Goal: Information Seeking & Learning: Learn about a topic

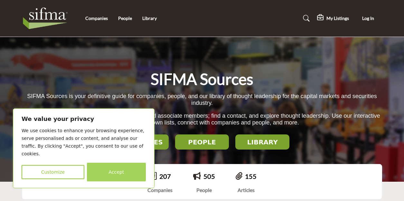
click at [111, 173] on button "Accept" at bounding box center [116, 172] width 59 height 19
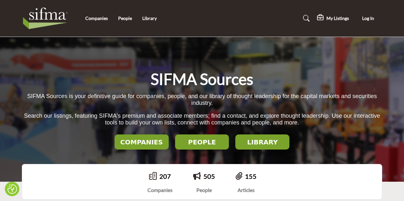
click at [138, 141] on h2 "COMPANIES" at bounding box center [142, 143] width 50 height 8
click at [121, 143] on h2 "COMPANIES" at bounding box center [142, 143] width 50 height 8
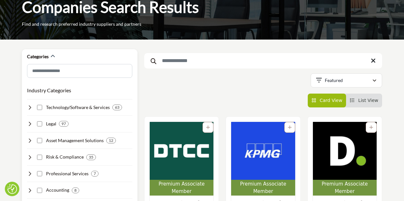
scroll to position [64, 0]
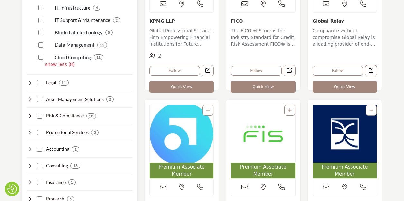
scroll to position [290, 0]
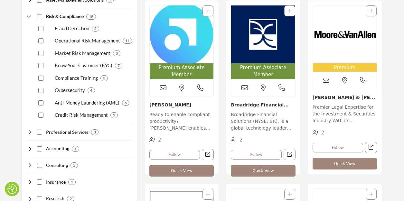
scroll to position [419, 0]
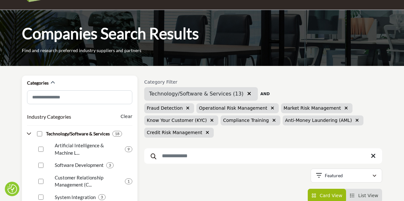
scroll to position [64, 0]
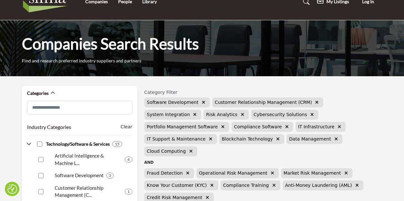
scroll to position [32, 0]
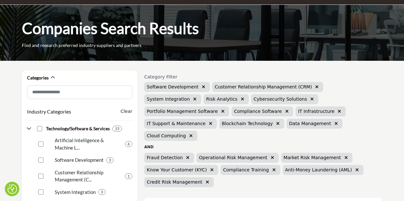
click at [202, 87] on icon "button" at bounding box center [204, 87] width 4 height 5
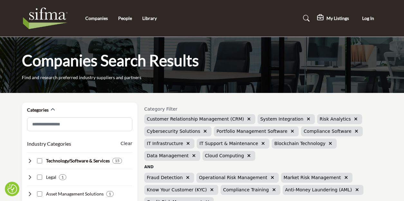
click at [247, 120] on icon "button" at bounding box center [249, 119] width 4 height 5
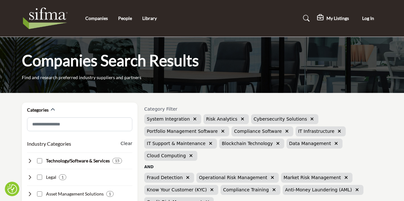
click at [241, 120] on icon "button" at bounding box center [243, 119] width 4 height 5
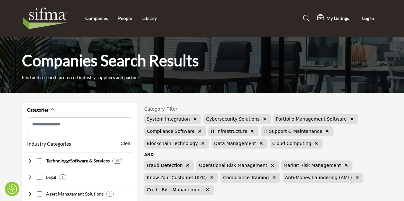
click at [193, 119] on icon "button" at bounding box center [195, 119] width 4 height 5
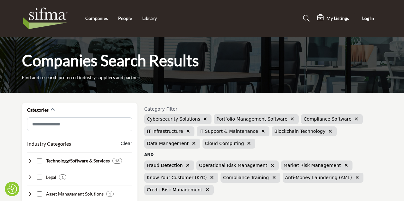
click at [291, 120] on icon "button" at bounding box center [293, 119] width 4 height 5
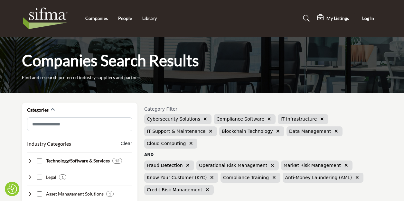
click at [268, 119] on icon "button" at bounding box center [270, 119] width 4 height 5
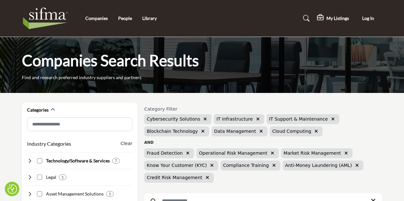
click at [257, 119] on icon "button" at bounding box center [259, 119] width 4 height 5
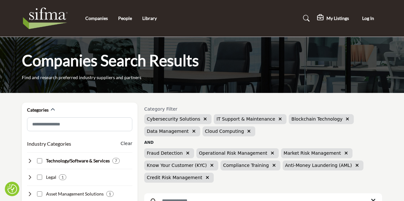
click at [346, 120] on icon "button" at bounding box center [348, 119] width 4 height 5
click at [279, 119] on icon "button" at bounding box center [281, 119] width 4 height 5
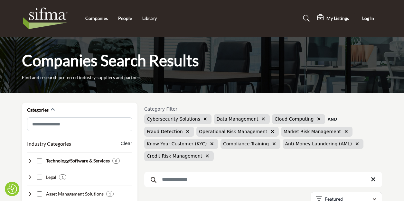
click at [262, 120] on icon "button" at bounding box center [264, 119] width 4 height 5
click at [259, 118] on icon "button" at bounding box center [261, 119] width 4 height 5
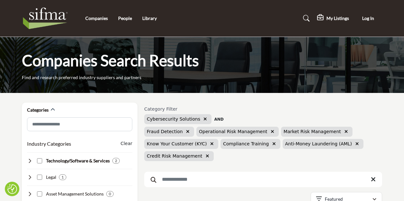
click at [186, 131] on icon "button" at bounding box center [188, 132] width 4 height 5
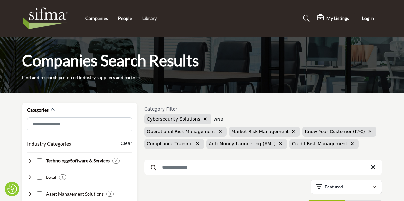
click at [292, 132] on icon "button" at bounding box center [294, 132] width 4 height 5
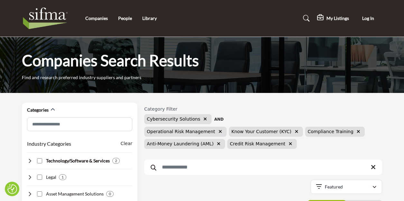
click at [357, 131] on icon "button" at bounding box center [359, 132] width 4 height 5
click at [289, 145] on icon "button" at bounding box center [291, 144] width 4 height 5
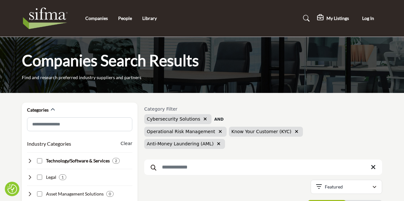
click at [295, 131] on icon "button" at bounding box center [297, 132] width 4 height 5
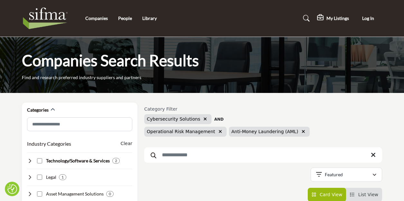
click at [305, 130] on icon "button" at bounding box center [304, 132] width 4 height 5
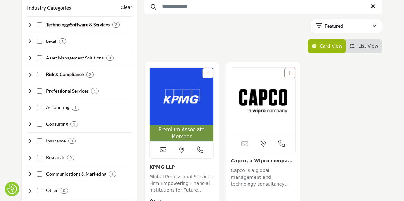
scroll to position [129, 0]
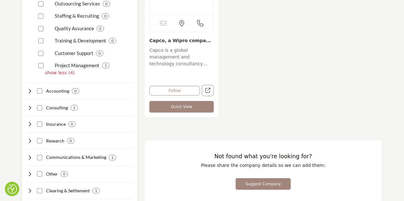
scroll to position [290, 0]
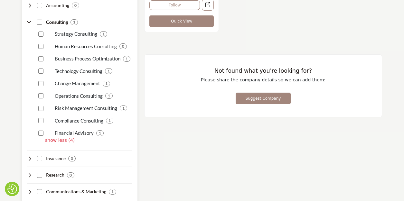
scroll to position [354, 0]
